Goal: Complete application form

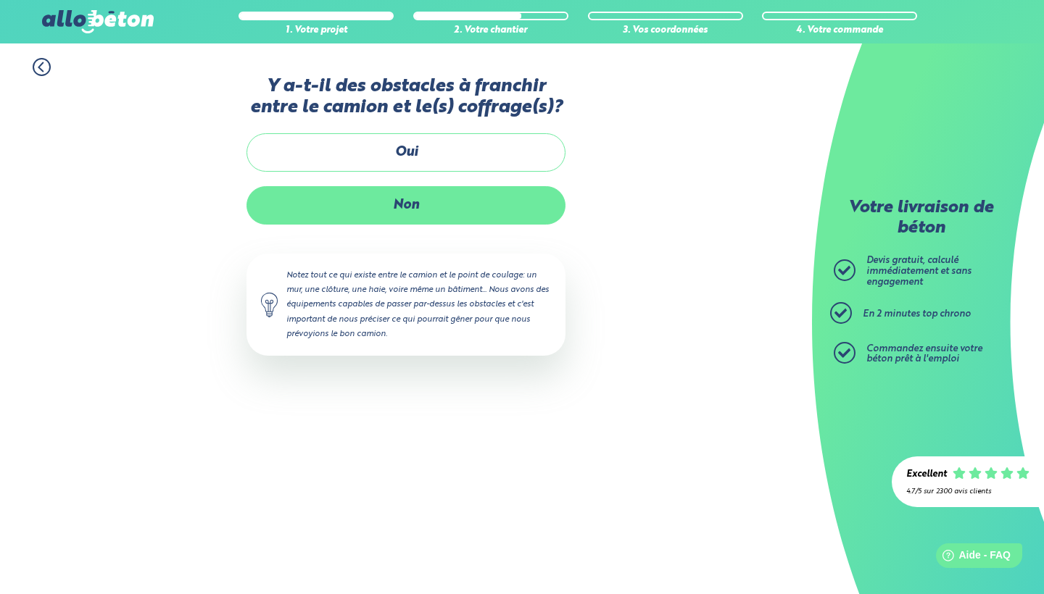
click at [426, 218] on label "Non" at bounding box center [405, 205] width 319 height 38
click at [0, 0] on input "Non" at bounding box center [0, 0] width 0 height 0
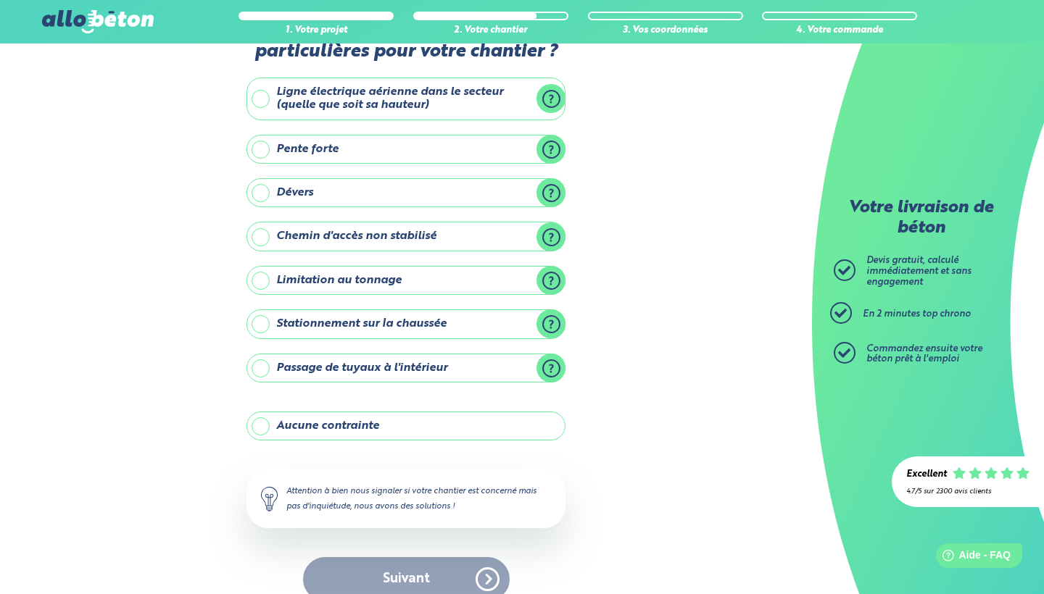
scroll to position [64, 0]
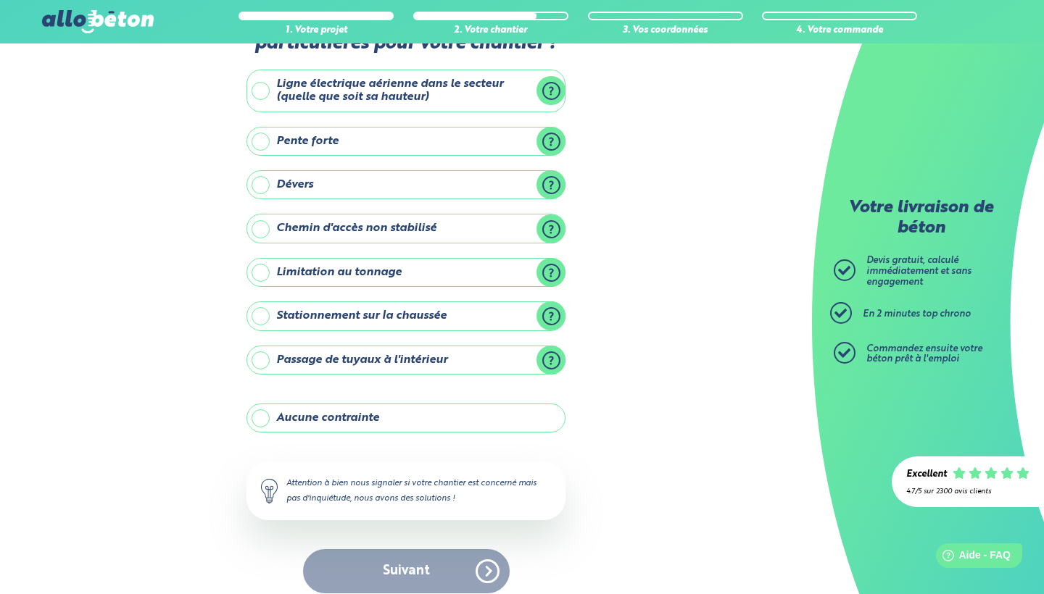
click at [343, 425] on label "Aucune contrainte" at bounding box center [405, 418] width 319 height 29
click at [0, 0] on input "Aucune contrainte" at bounding box center [0, 0] width 0 height 0
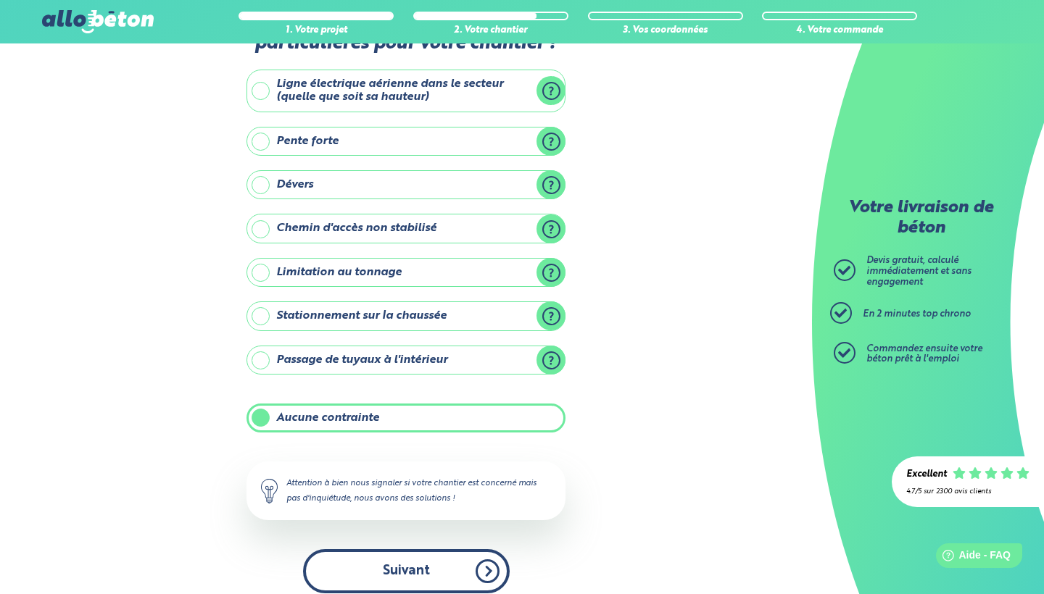
click at [406, 566] on button "Suivant" at bounding box center [406, 571] width 207 height 44
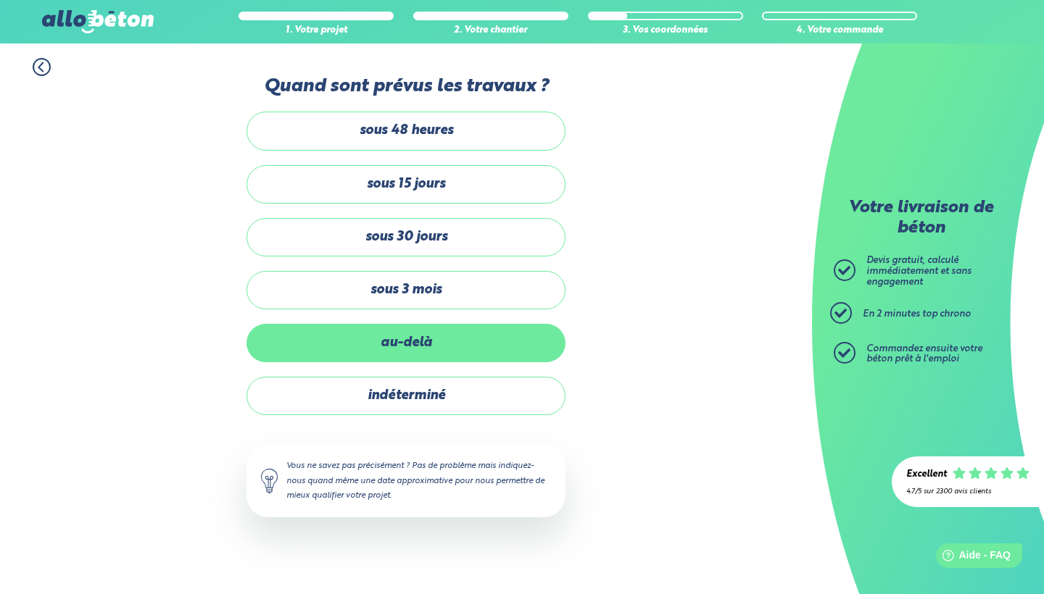
click at [429, 342] on label "au-delà" at bounding box center [405, 343] width 319 height 38
click at [0, 0] on input "au-delà" at bounding box center [0, 0] width 0 height 0
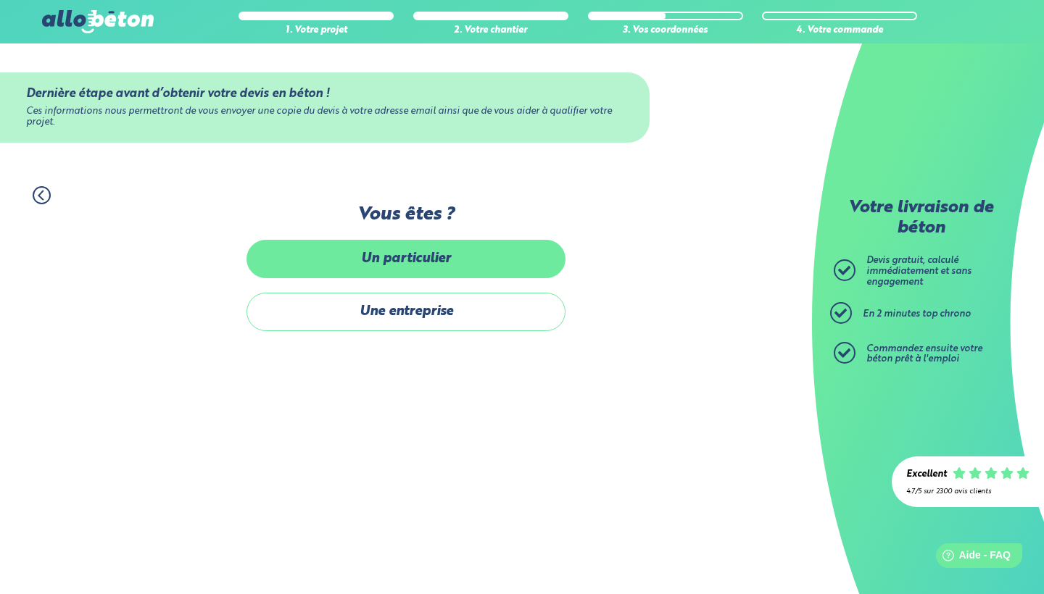
click at [415, 254] on label "Un particulier" at bounding box center [405, 259] width 319 height 38
click at [0, 0] on input "Un particulier" at bounding box center [0, 0] width 0 height 0
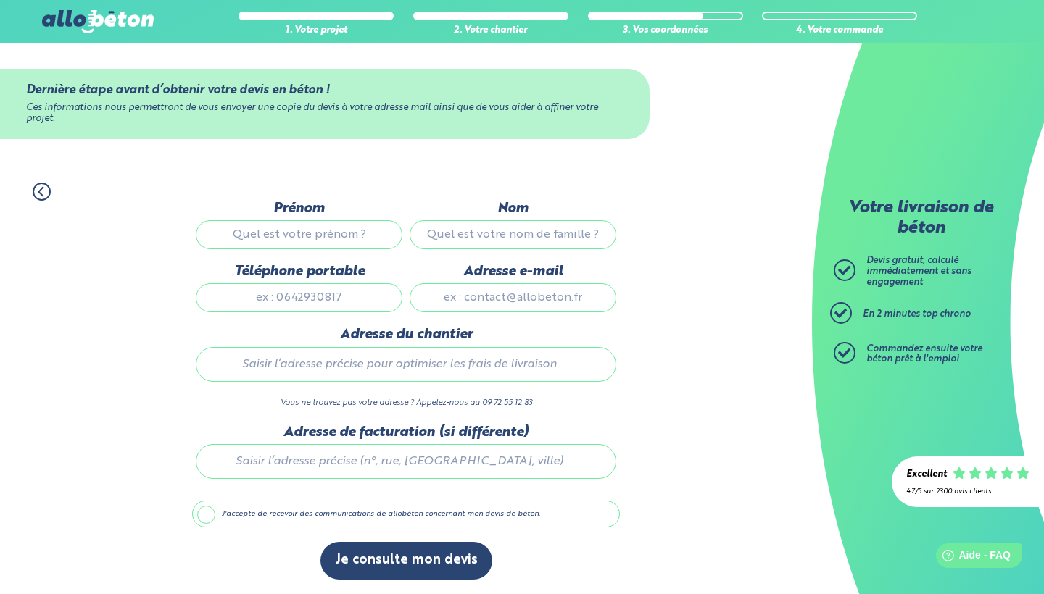
scroll to position [8, 0]
